Goal: Transaction & Acquisition: Purchase product/service

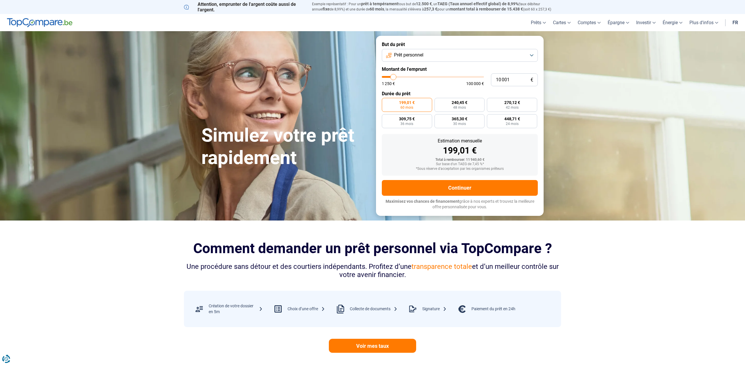
click at [426, 54] on button "Prêt personnel" at bounding box center [460, 55] width 156 height 13
click at [410, 137] on div "Estimation mensuelle 199,01 € Total à rembourser: 11 940,60 € Sur base d'un TAE…" at bounding box center [460, 155] width 156 height 42
click at [408, 54] on span "Prêt personnel" at bounding box center [408, 55] width 29 height 6
click at [410, 119] on span "Prêt énergie" at bounding box center [403, 118] width 24 height 6
click at [414, 52] on span "Prêt énergie" at bounding box center [404, 55] width 24 height 6
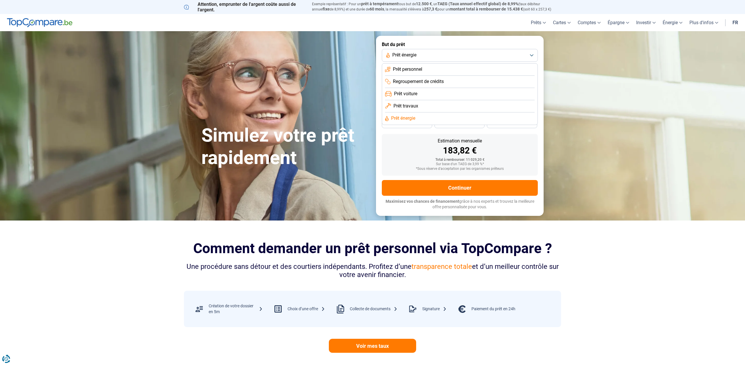
click at [412, 103] on span "Prêt travaux" at bounding box center [406, 106] width 25 height 6
click at [418, 59] on button "Prêt travaux" at bounding box center [460, 55] width 156 height 13
click at [417, 90] on li "Prêt voiture" at bounding box center [460, 94] width 150 height 12
click at [417, 51] on button "Prêt voiture" at bounding box center [460, 55] width 156 height 13
click at [419, 81] on span "Regroupement de crédits" at bounding box center [418, 81] width 51 height 6
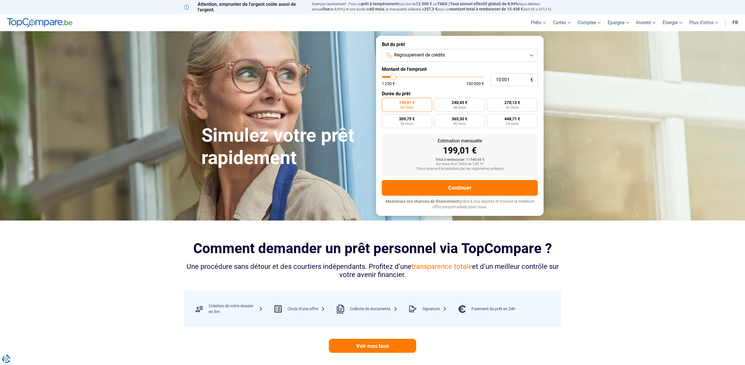
click at [421, 50] on button "Regroupement de crédits" at bounding box center [460, 55] width 156 height 13
click at [424, 69] on li "Prêt personnel" at bounding box center [460, 69] width 150 height 12
click at [416, 156] on div "Estimation mensuelle 199,01 € Total à rembourser: 11 940,60 € Sur base d'un TAE…" at bounding box center [460, 155] width 156 height 42
type input "10 750"
type input "10750"
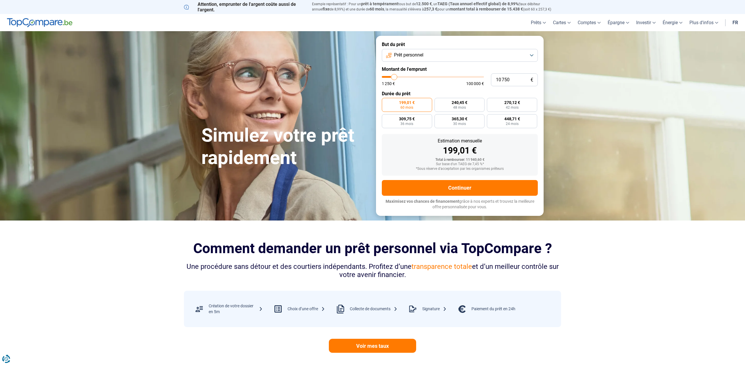
type input "11 000"
type input "11000"
type input "11 250"
type input "11250"
type input "11 500"
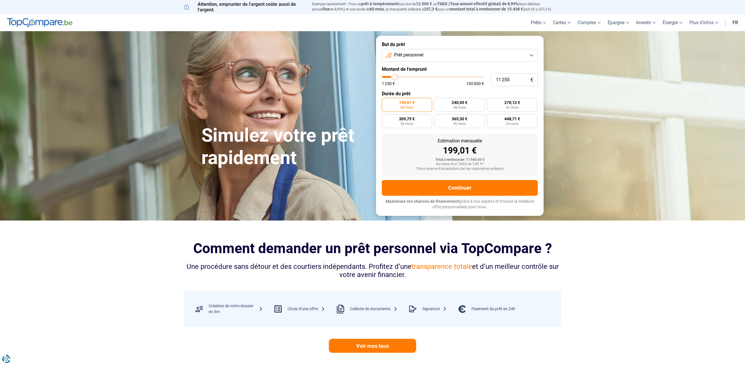
type input "11500"
type input "12 250"
type input "12250"
type input "12 500"
type input "12500"
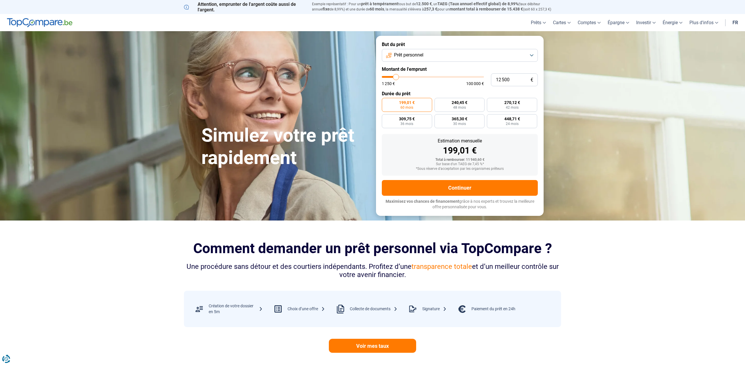
type input "12 750"
type input "12750"
type input "13 250"
type input "13250"
type input "13 750"
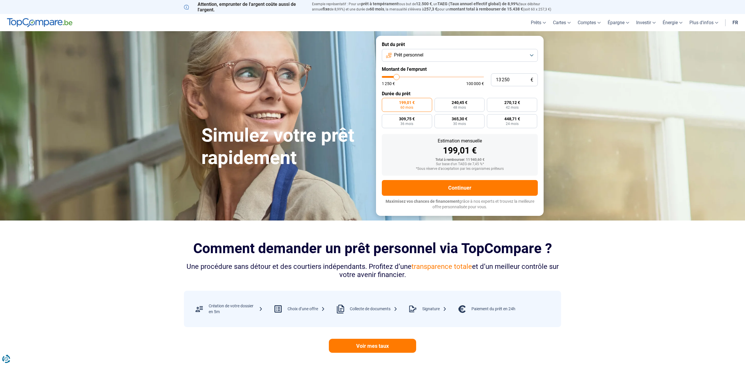
type input "13750"
type input "14 000"
type input "14000"
type input "14 250"
type input "14250"
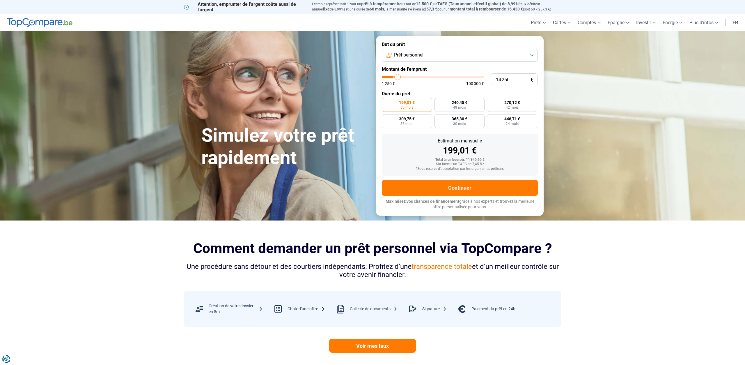
type input "14 500"
type input "14500"
type input "14 750"
type input "14750"
type input "15 500"
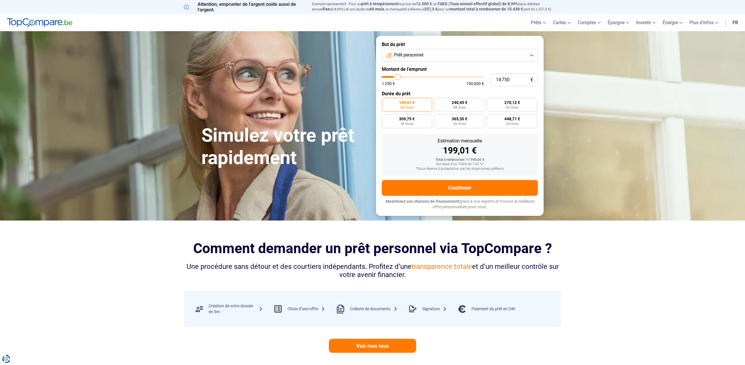
type input "15500"
type input "15 750"
type input "15750"
type input "16 000"
type input "16000"
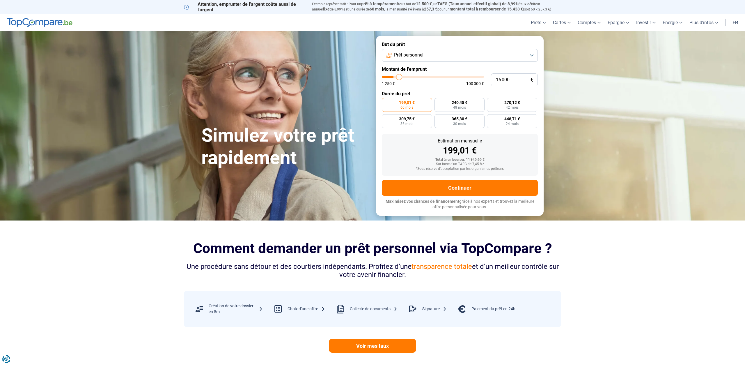
type input "16 750"
type input "16750"
type input "17 250"
type input "17250"
type input "18 250"
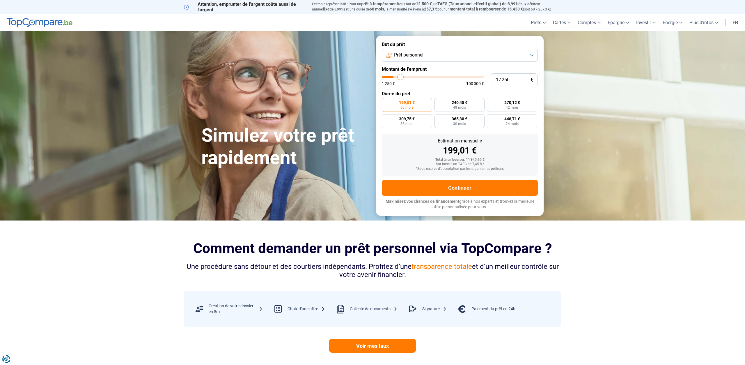
type input "18250"
type input "18 750"
type input "18750"
type input "19 500"
type input "19500"
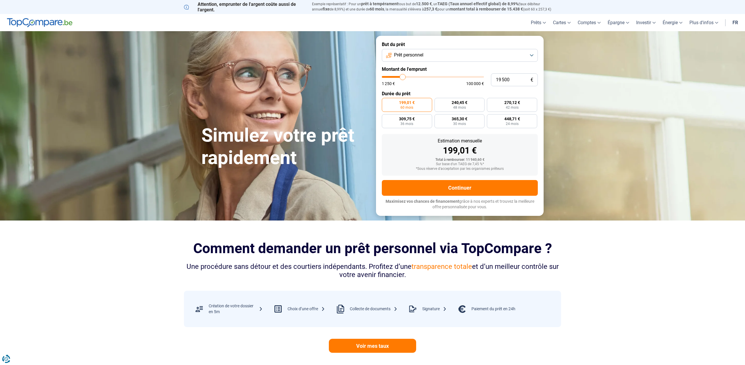
type input "20 750"
type input "20750"
type input "21 000"
type input "21000"
type input "21 500"
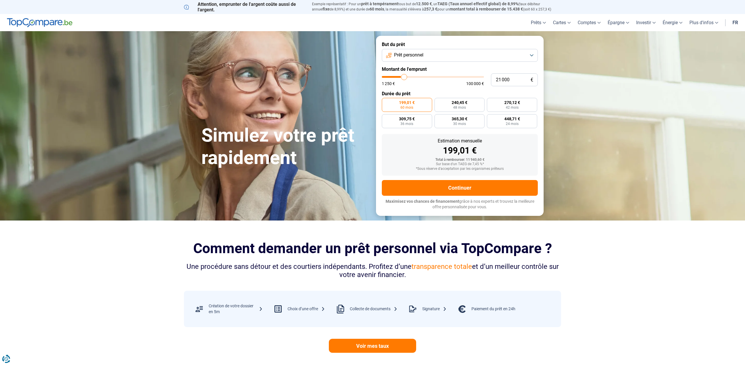
type input "21500"
type input "22 250"
type input "22250"
type input "23 500"
type input "23500"
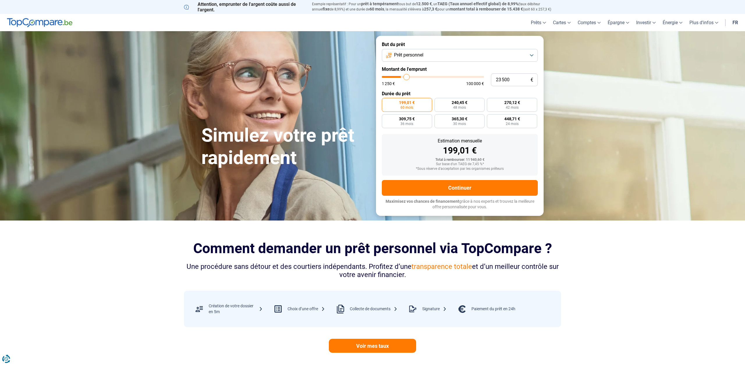
type input "24 000"
type input "24000"
type input "24 750"
type input "24750"
type input "25 250"
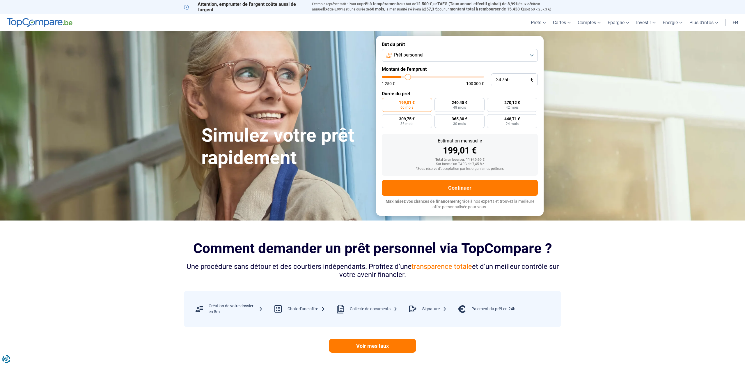
type input "25250"
type input "25 500"
type input "25500"
type input "26 250"
type input "26250"
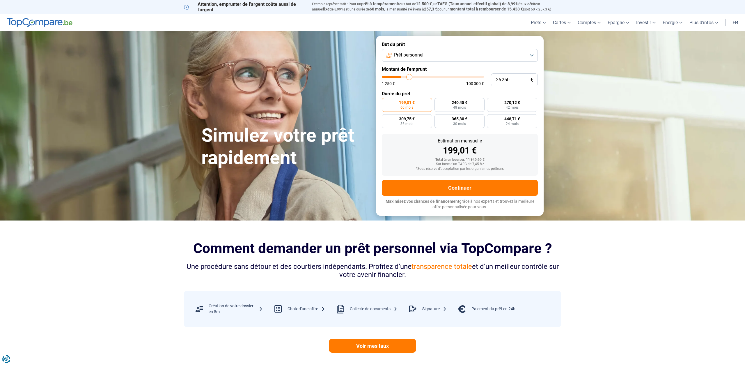
type input "27 000"
type input "27000"
type input "28 000"
type input "28000"
type input "29 750"
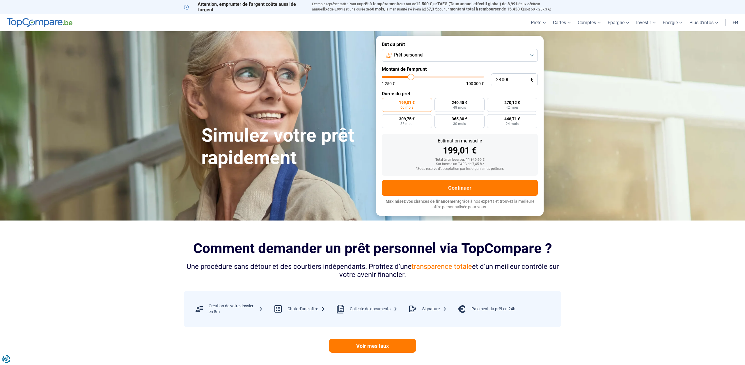
type input "29750"
type input "34 000"
type input "34000"
type input "41 250"
type input "41250"
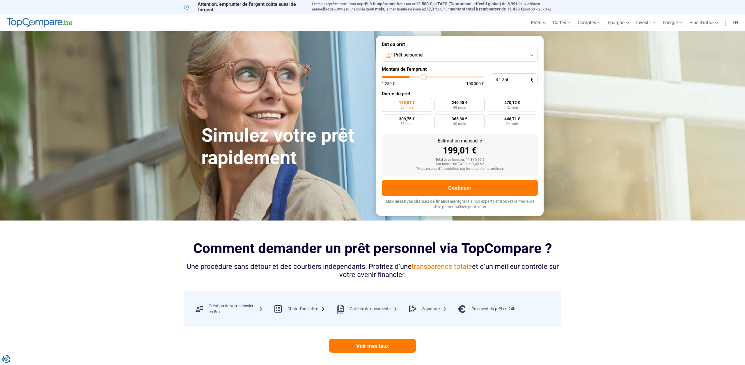
type input "49 750"
type input "49750"
type input "58 500"
type input "58500"
type input "65 000"
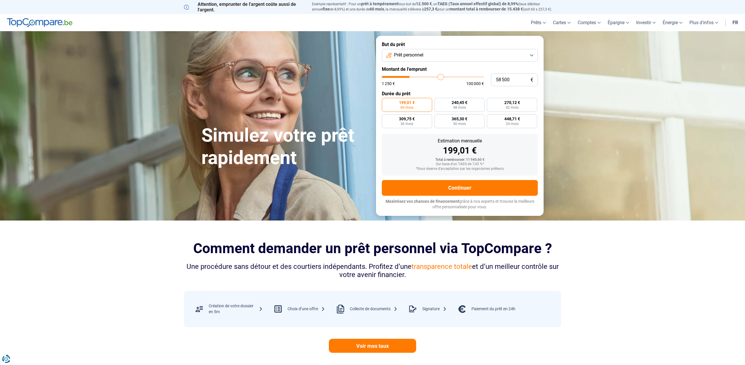
type input "65000"
type input "70 000"
type input "70000"
type input "71 000"
type input "71000"
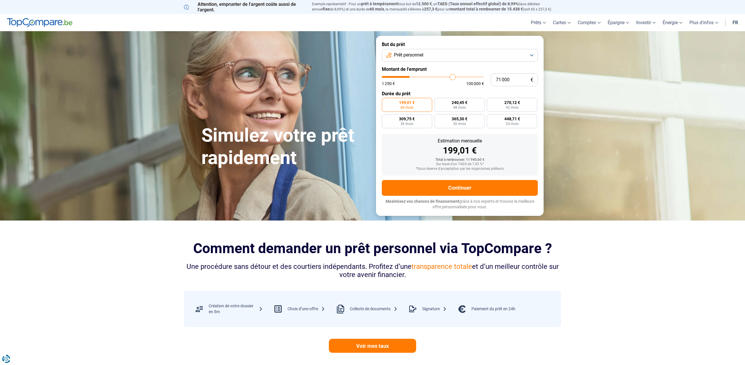
type input "71 500"
type input "71500"
type input "71 000"
type input "71000"
type input "70 750"
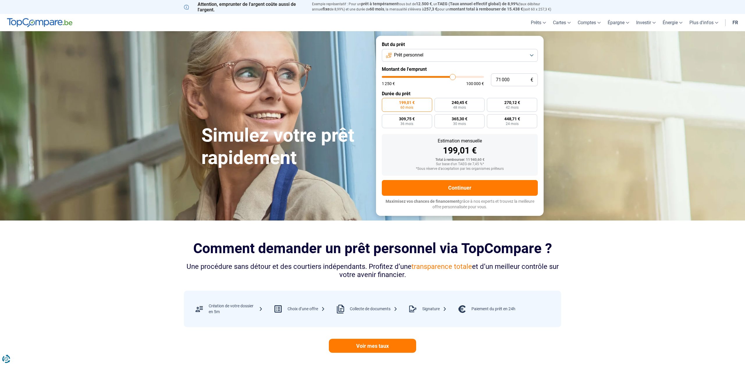
type input "70750"
type input "70 500"
type input "70500"
type input "69 500"
type input "69500"
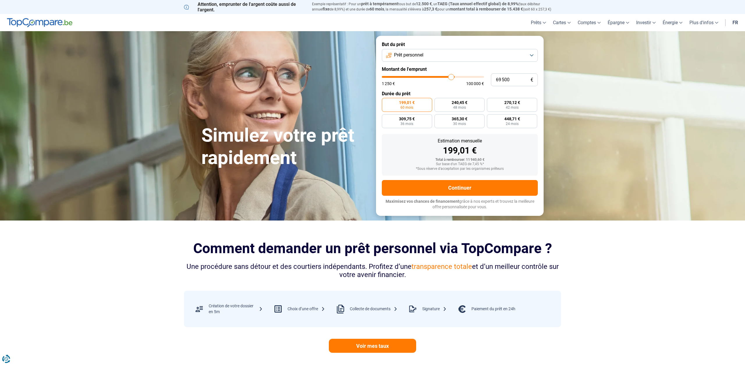
type input "69 250"
type input "69250"
type input "68 250"
type input "68250"
type input "67 500"
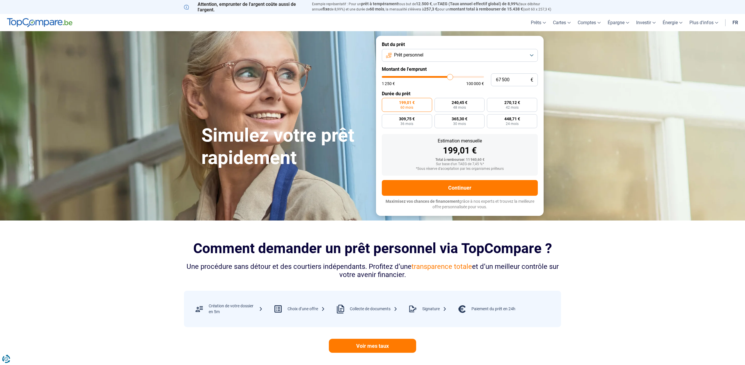
type input "67500"
type input "66 500"
type input "66500"
type input "65 750"
type input "65750"
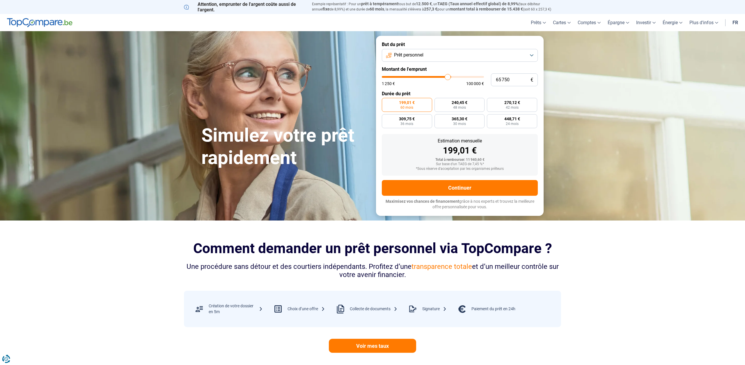
type input "64 750"
type input "64750"
type input "63 750"
type input "63750"
type input "63 500"
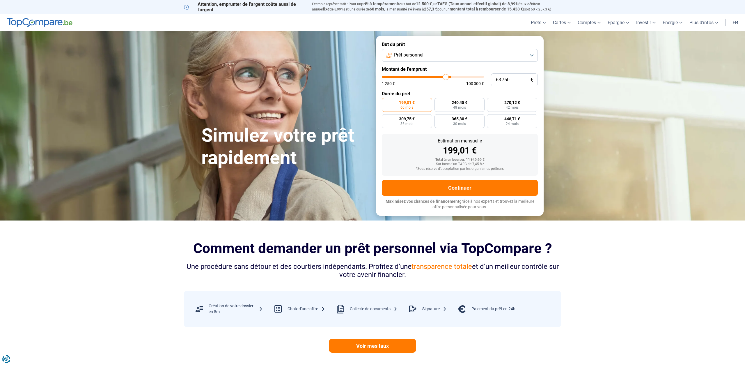
type input "63500"
type input "63 250"
type input "63250"
type input "63 000"
type input "63000"
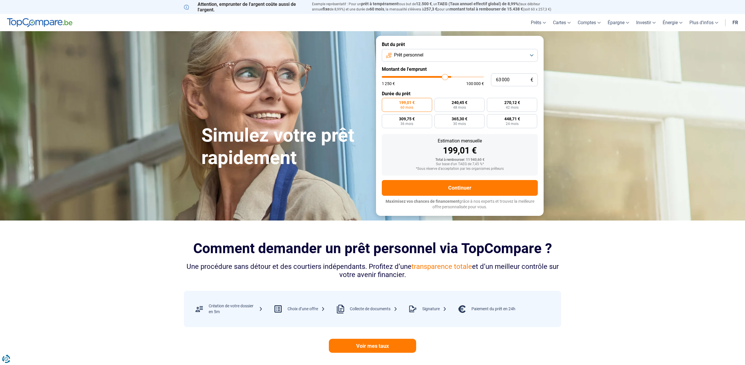
type input "62 750"
type input "62750"
type input "62 500"
type input "62500"
type input "61 750"
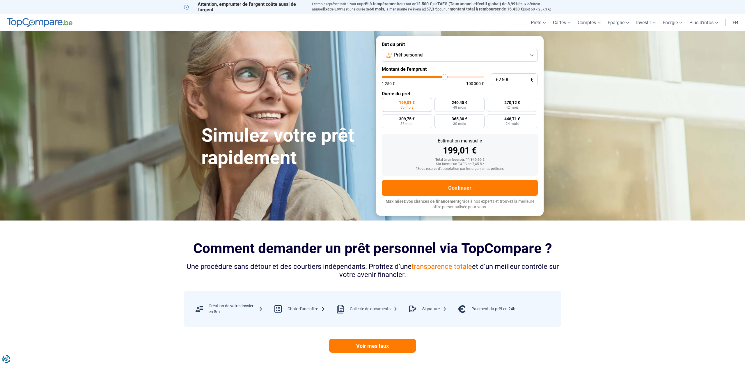
type input "61750"
type input "61 250"
type input "61250"
type input "61 000"
type input "61000"
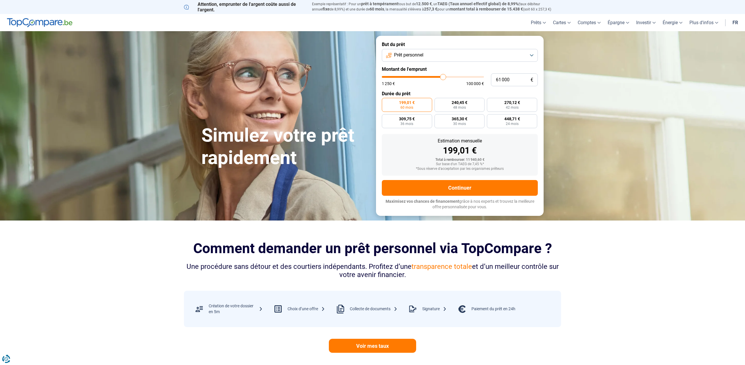
type input "60 500"
type input "60500"
type input "60 250"
drag, startPoint x: 394, startPoint y: 77, endPoint x: 443, endPoint y: 79, distance: 48.4
type input "60250"
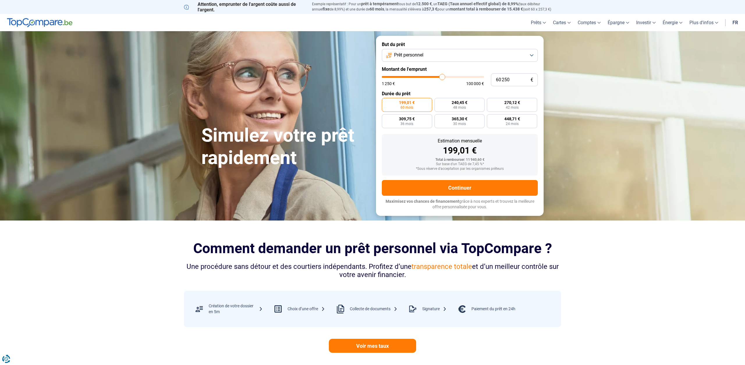
click at [443, 78] on input "range" at bounding box center [433, 77] width 102 height 2
radio input "false"
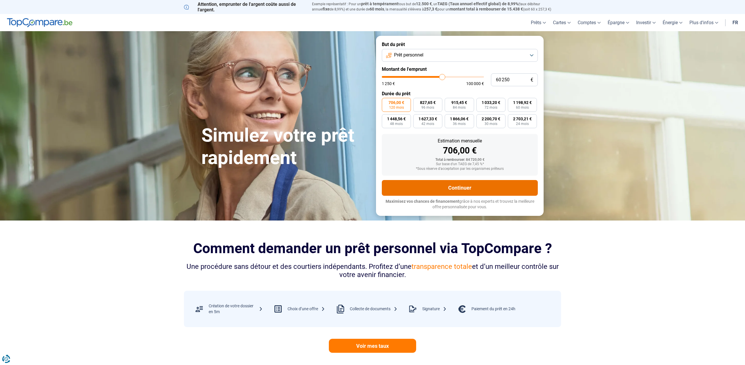
click at [468, 189] on button "Continuer" at bounding box center [460, 188] width 156 height 16
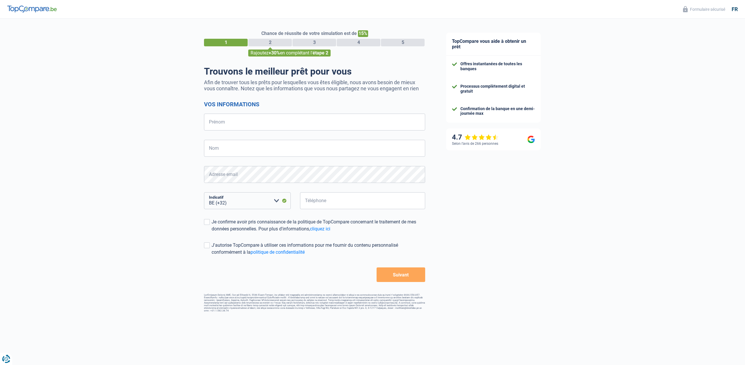
select select "32"
